Goal: Information Seeking & Learning: Find specific fact

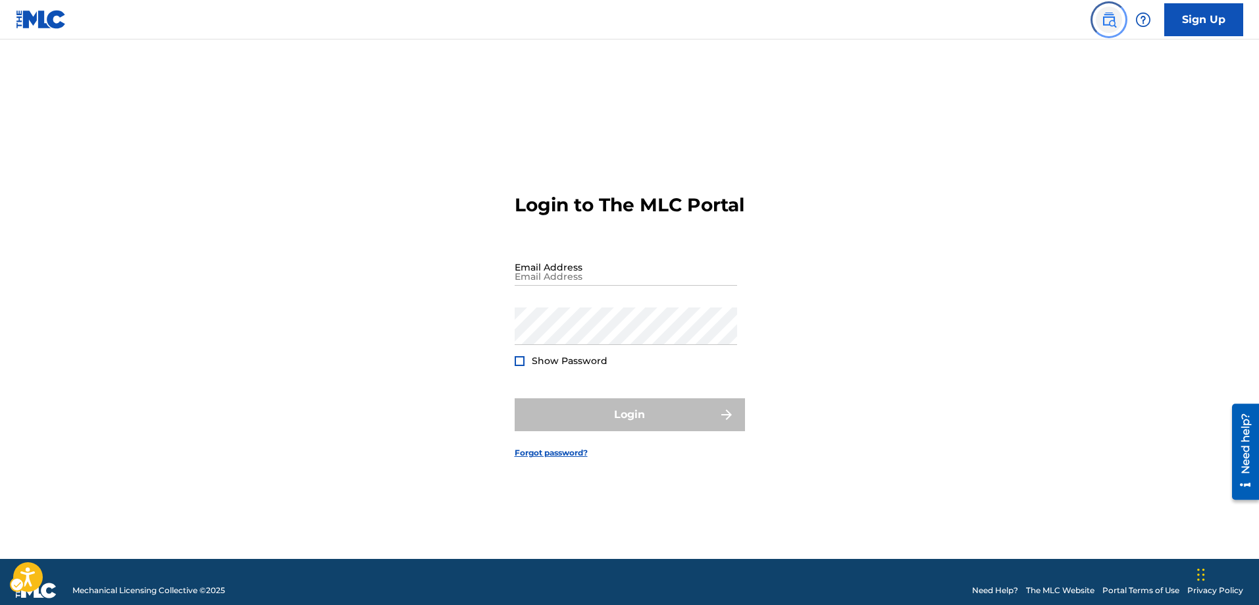
click at [1113, 26] on img "Page Menu" at bounding box center [1109, 20] width 16 height 16
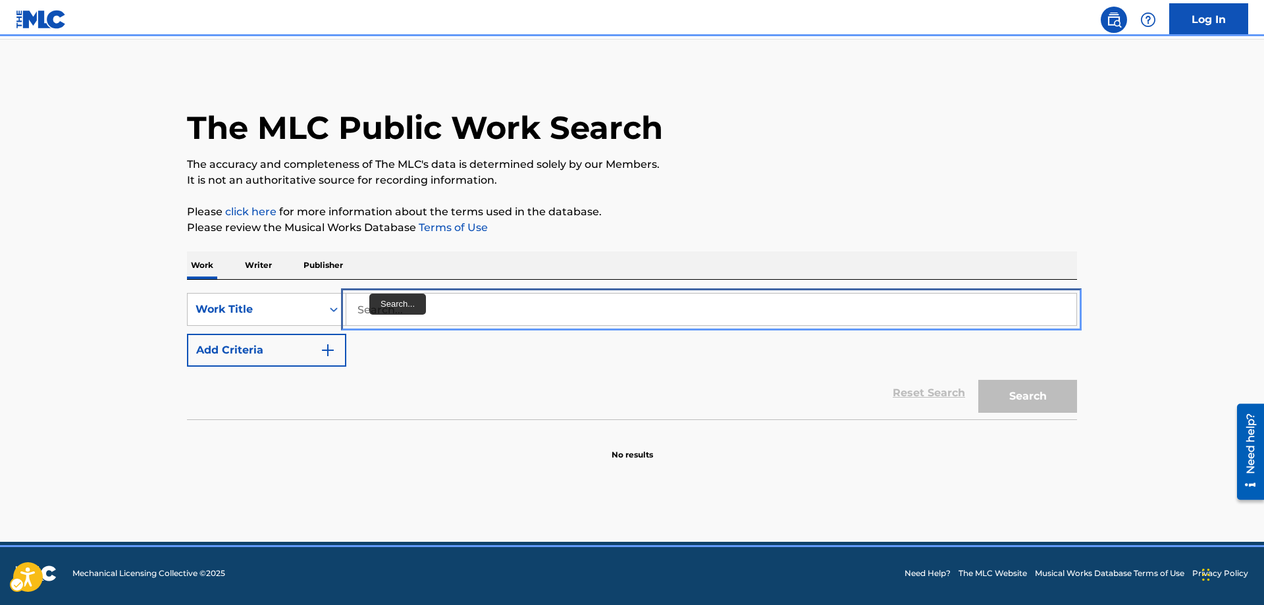
click at [358, 310] on input "Search..." at bounding box center [711, 310] width 730 height 32
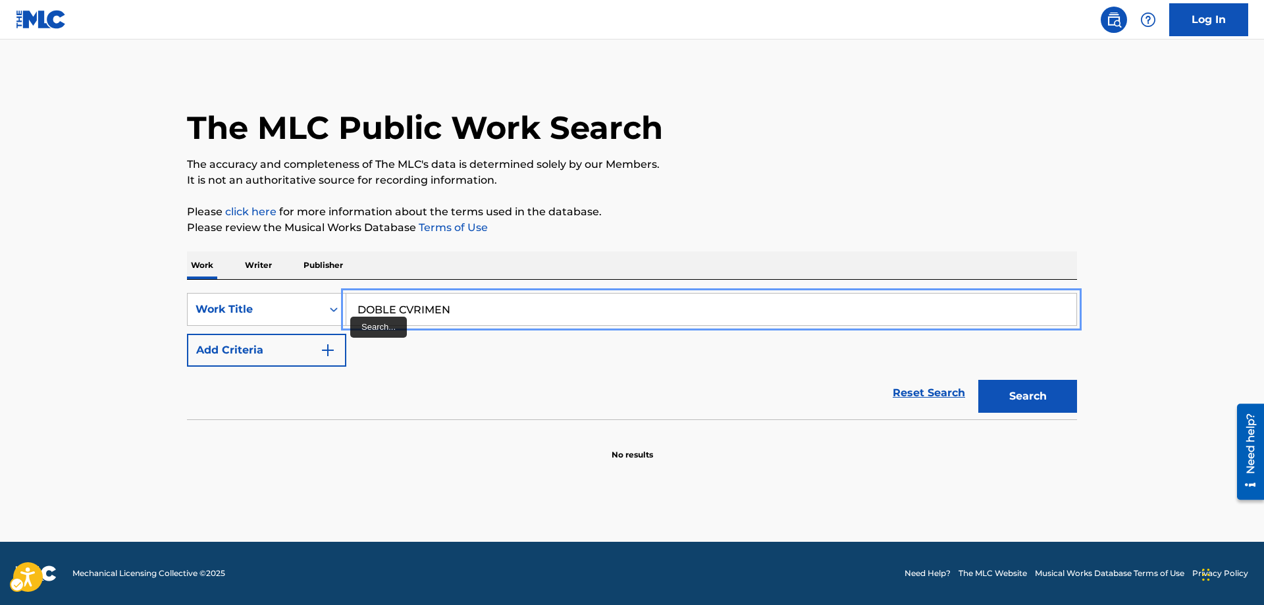
click at [413, 306] on input "DOBLE CVRIMEN" at bounding box center [711, 310] width 730 height 32
type input "DOBLE CRIMEN"
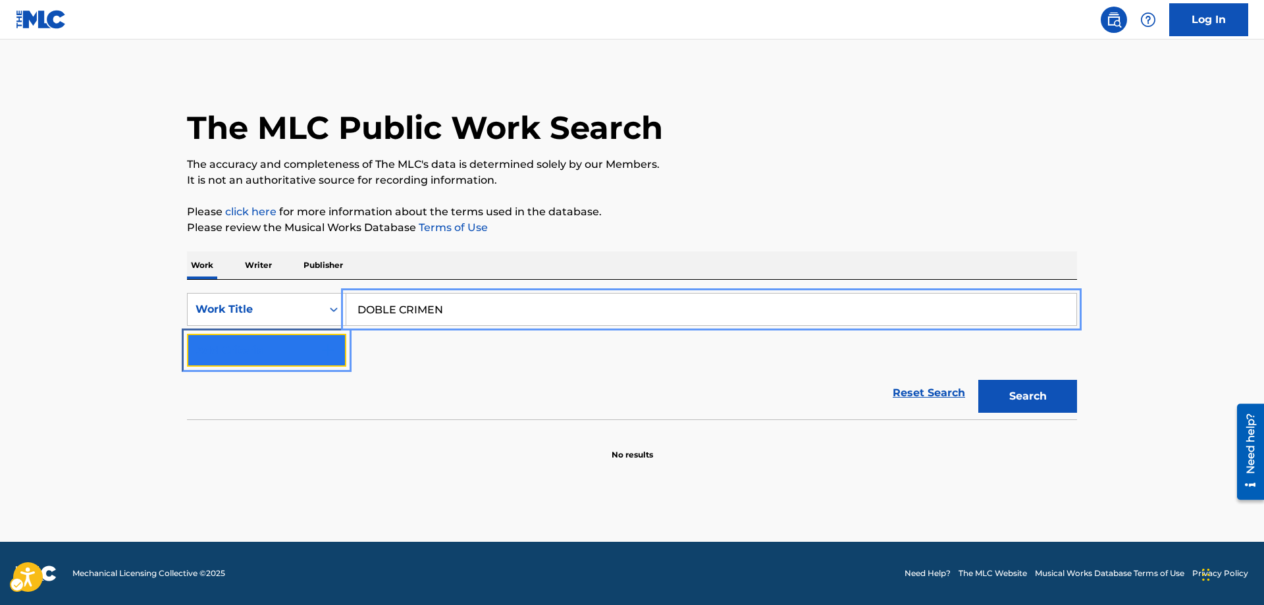
click at [330, 352] on img "Search Form" at bounding box center [328, 350] width 16 height 16
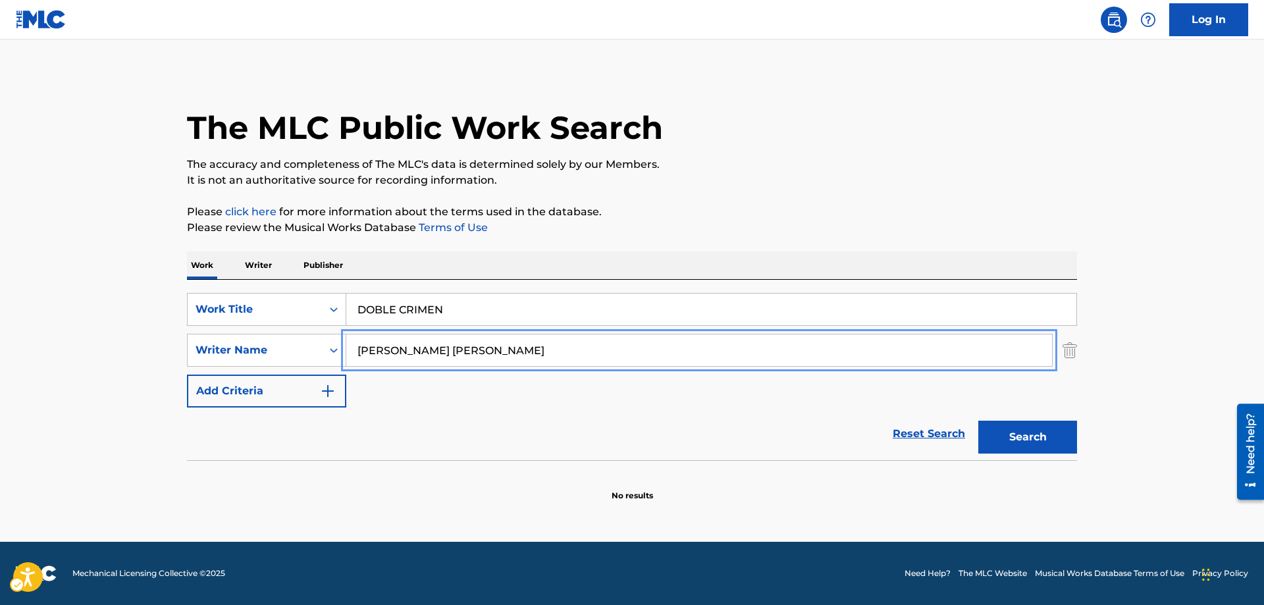
type input "[PERSON_NAME] [PERSON_NAME]"
click at [1025, 431] on button "Search" at bounding box center [1027, 437] width 99 height 33
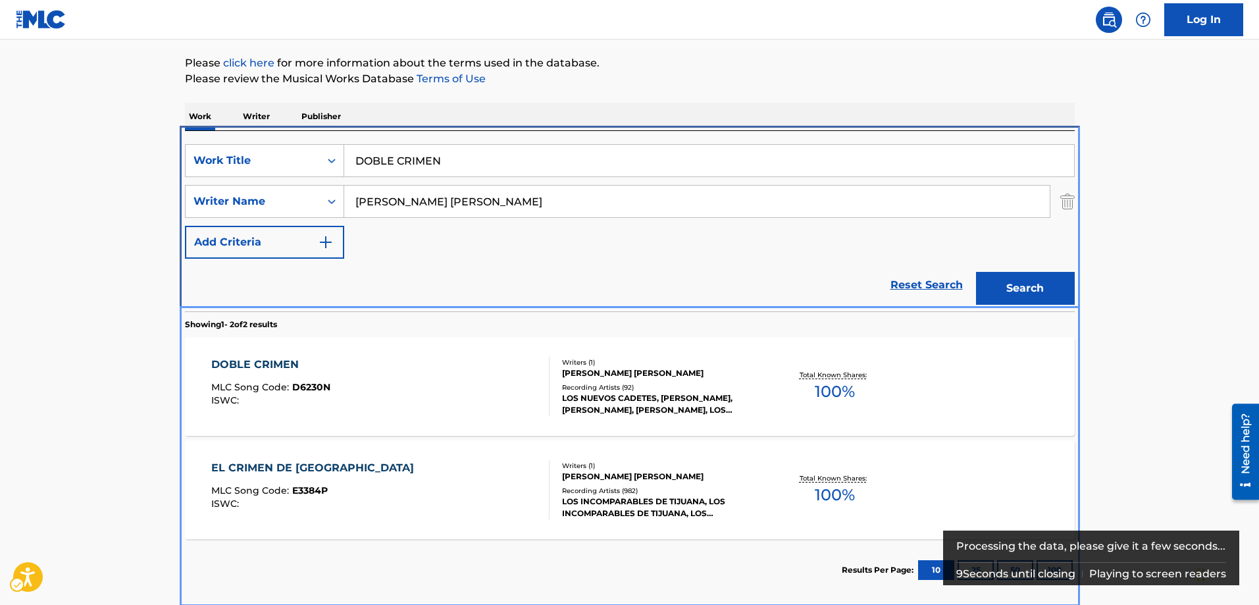
scroll to position [211, 0]
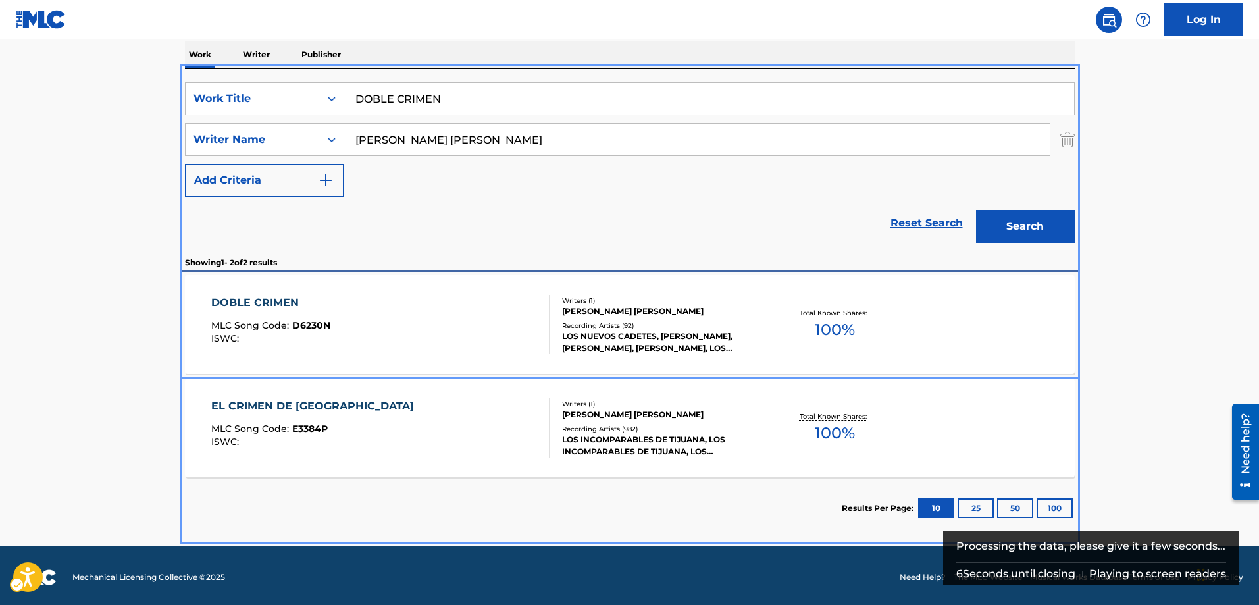
click at [310, 325] on span "D6230N" at bounding box center [311, 325] width 38 height 12
